Goal: Transaction & Acquisition: Purchase product/service

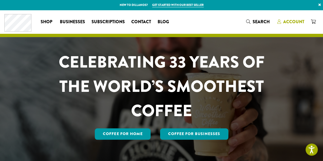
click at [295, 19] on span "Account" at bounding box center [293, 22] width 21 height 6
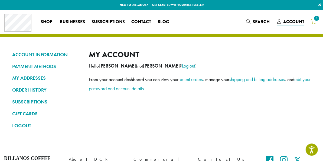
click at [311, 20] on icon "3" at bounding box center [313, 21] width 5 height 4
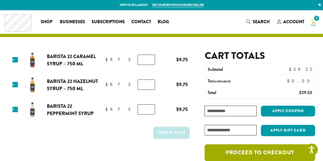
click at [273, 153] on link "Proceed to checkout" at bounding box center [259, 153] width 110 height 17
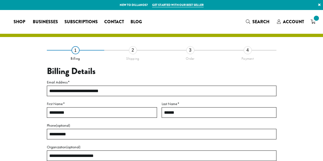
select select "**"
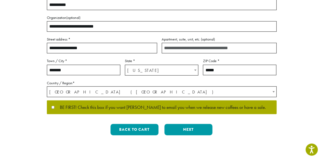
scroll to position [139, 0]
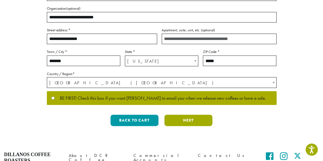
click at [185, 119] on button "Next" at bounding box center [188, 120] width 48 height 11
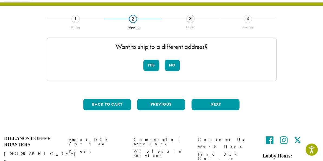
scroll to position [31, 0]
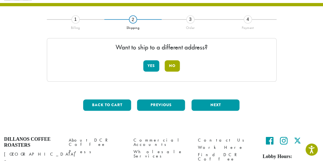
click at [173, 68] on button "No" at bounding box center [172, 65] width 15 height 11
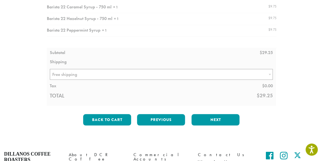
scroll to position [88, 0]
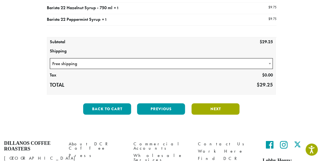
click at [203, 108] on button "Next" at bounding box center [215, 108] width 48 height 11
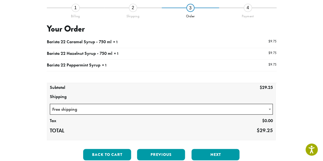
scroll to position [31, 0]
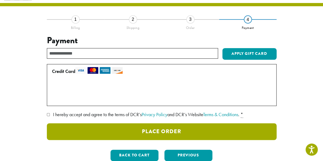
click at [244, 130] on button "Place Order" at bounding box center [162, 131] width 230 height 17
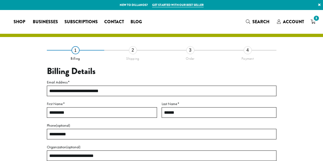
select select "**"
